Goal: Task Accomplishment & Management: Manage account settings

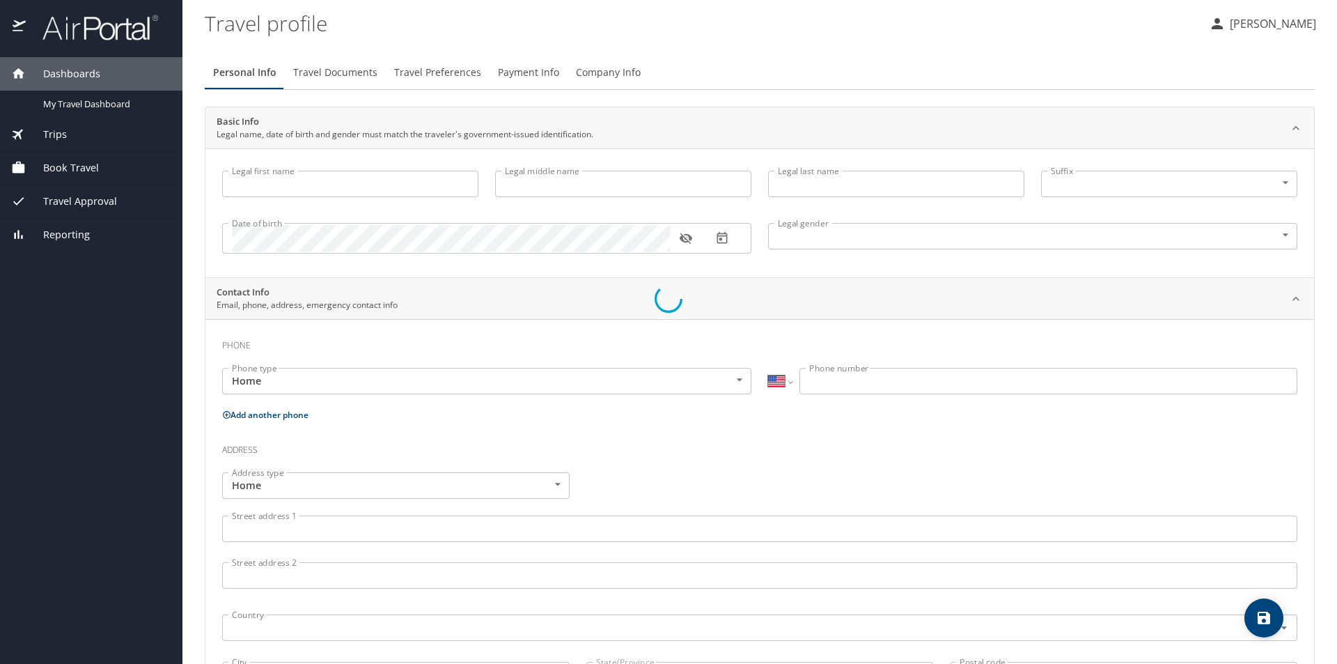
select select "US"
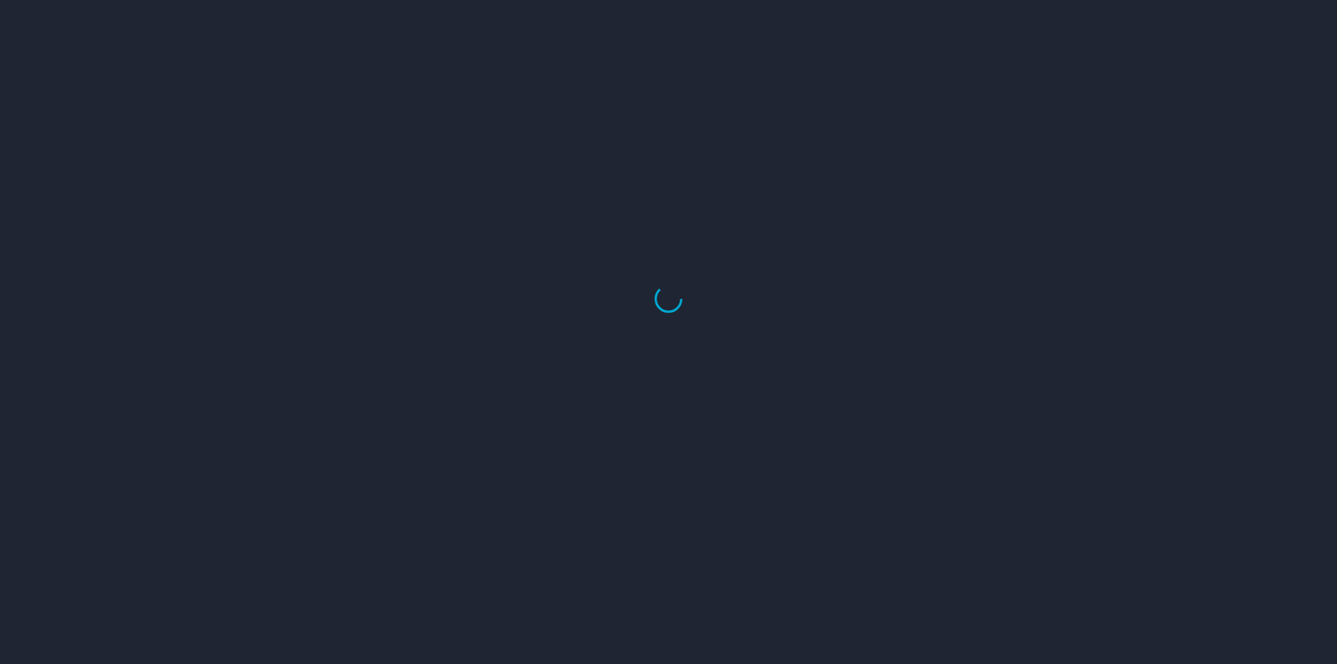
select select "US"
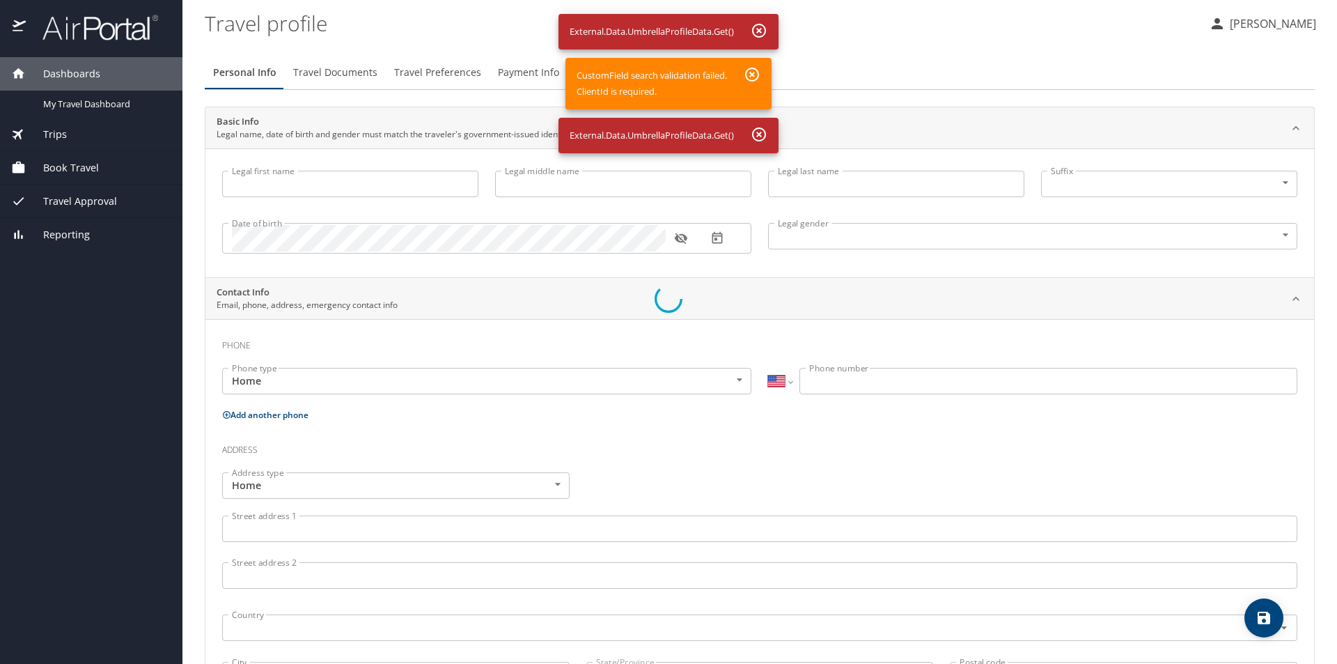
click at [1238, 27] on div at bounding box center [668, 299] width 1337 height 730
